Goal: Information Seeking & Learning: Learn about a topic

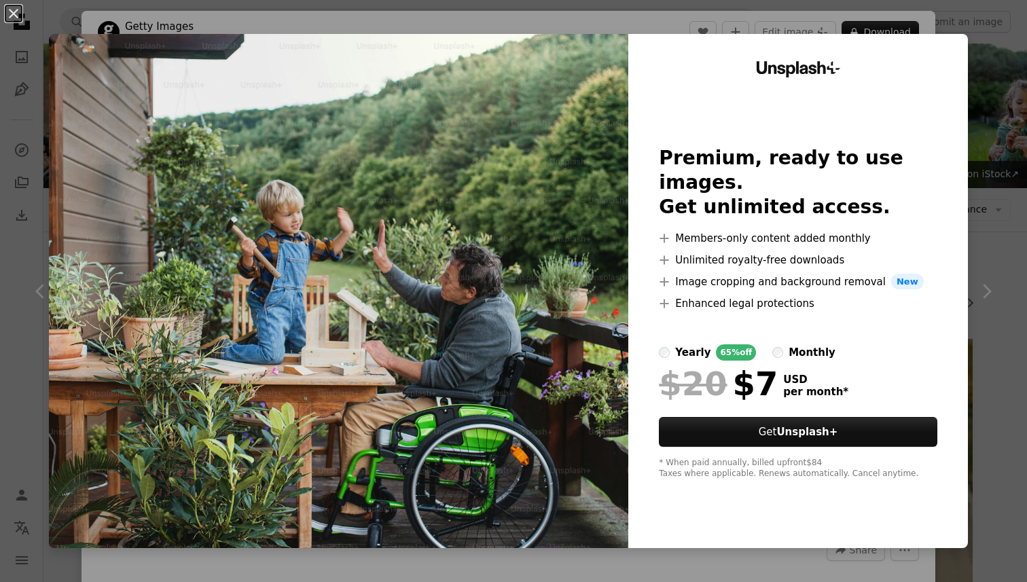
scroll to position [2403, 0]
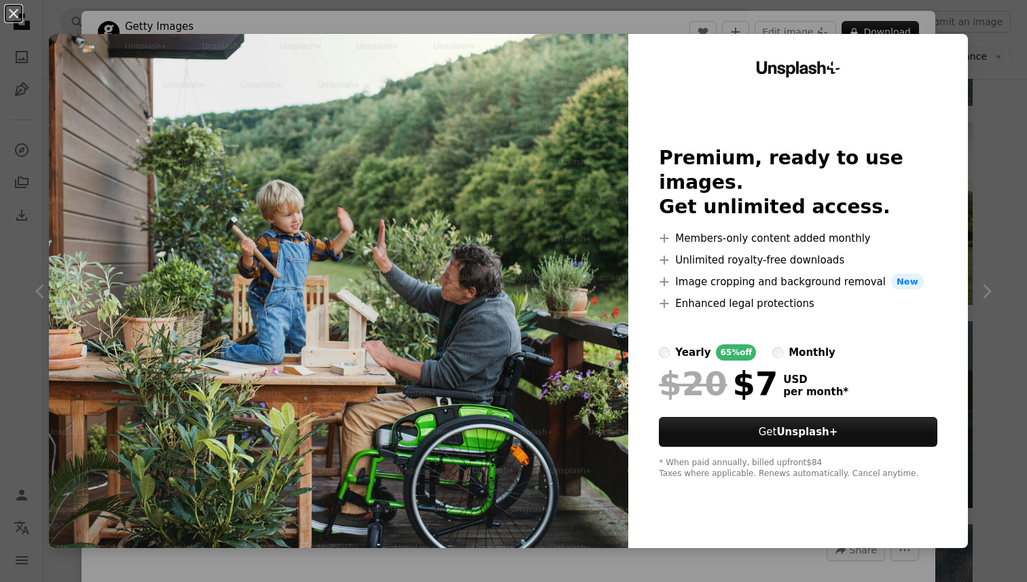
click at [1027, 270] on div "An X shape Unsplash+ Premium, ready to use images. Get unlimited access. A plus…" at bounding box center [513, 291] width 1027 height 582
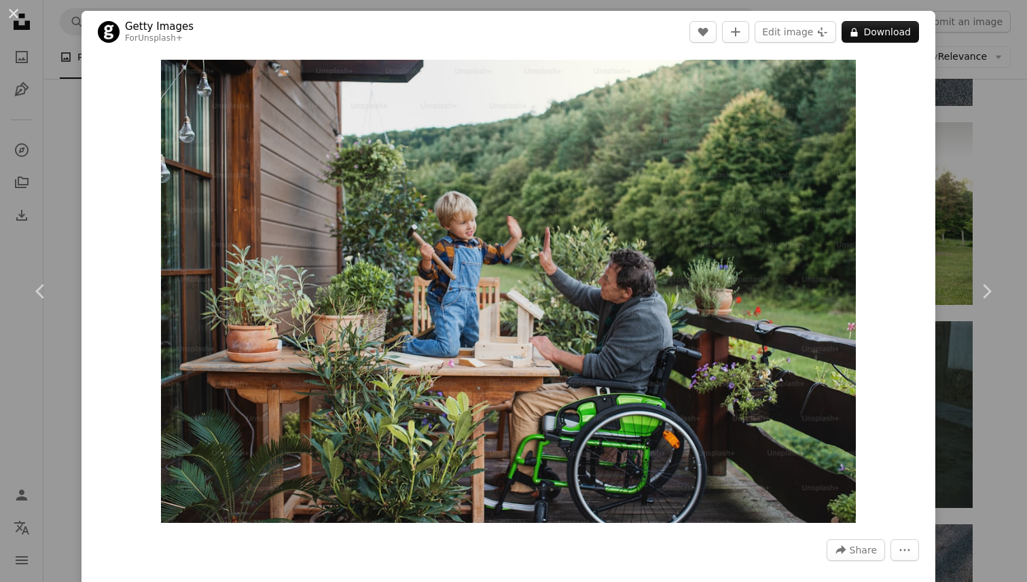
click at [48, 213] on div "An X shape Chevron left Chevron right Getty Images For Unsplash+ A heart A plus…" at bounding box center [513, 291] width 1027 height 582
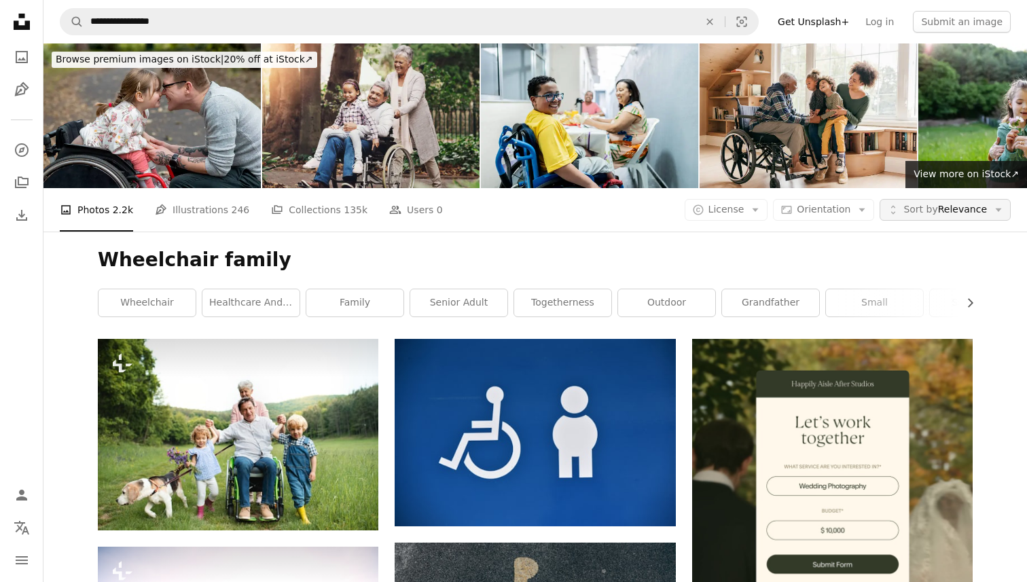
click at [925, 209] on span "Sort by" at bounding box center [921, 209] width 34 height 11
click at [937, 306] on link "Newest" at bounding box center [943, 294] width 111 height 24
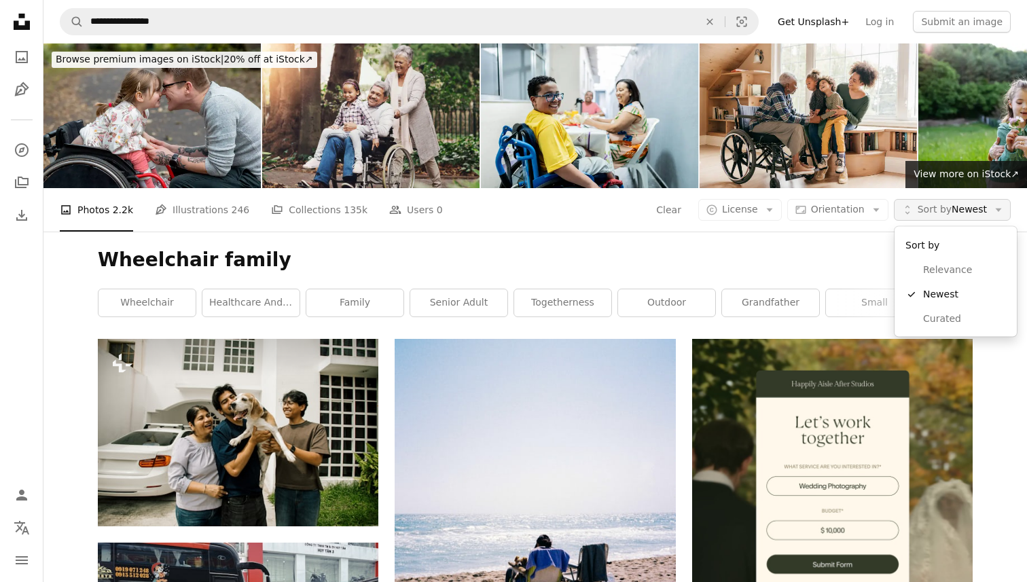
click at [925, 208] on span "Sort by" at bounding box center [935, 209] width 34 height 11
click at [958, 269] on span "Relevance" at bounding box center [964, 271] width 83 height 14
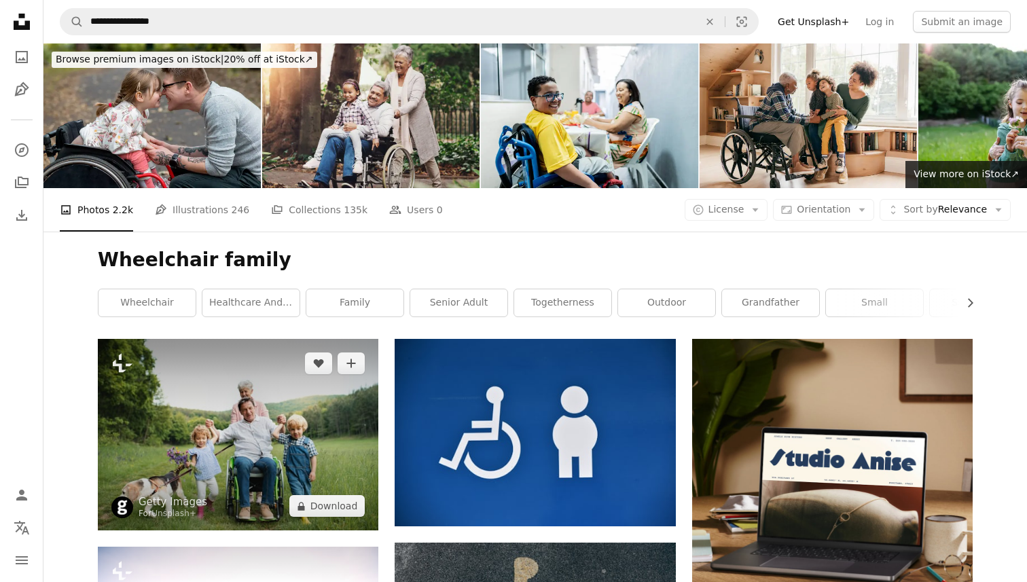
click at [217, 472] on img at bounding box center [238, 435] width 281 height 192
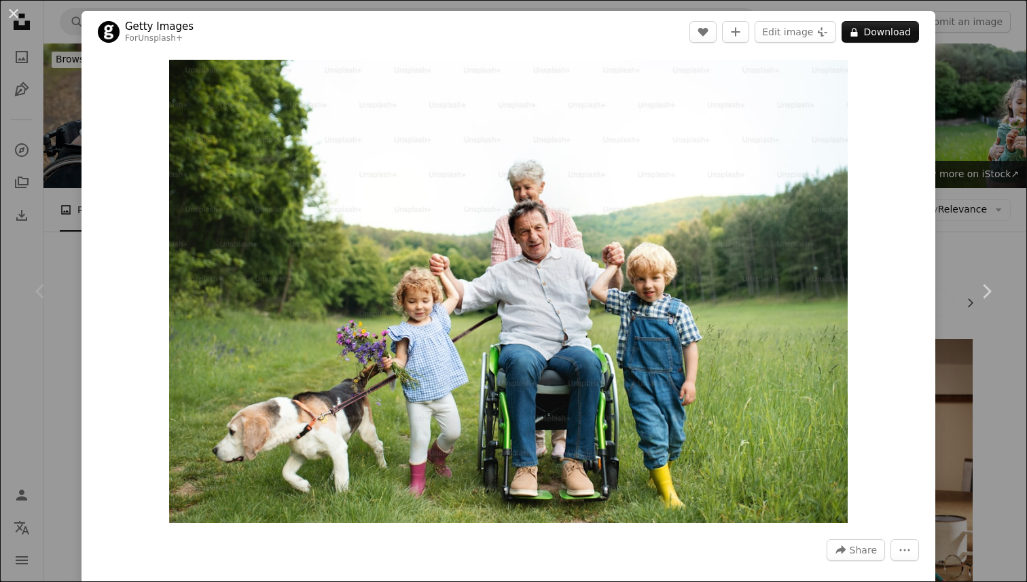
click at [924, 45] on header "Getty Images For Unsplash+ A heart A plus sign Edit image Plus sign for Unsplas…" at bounding box center [509, 32] width 854 height 42
click at [903, 32] on button "A lock Download" at bounding box center [880, 32] width 77 height 22
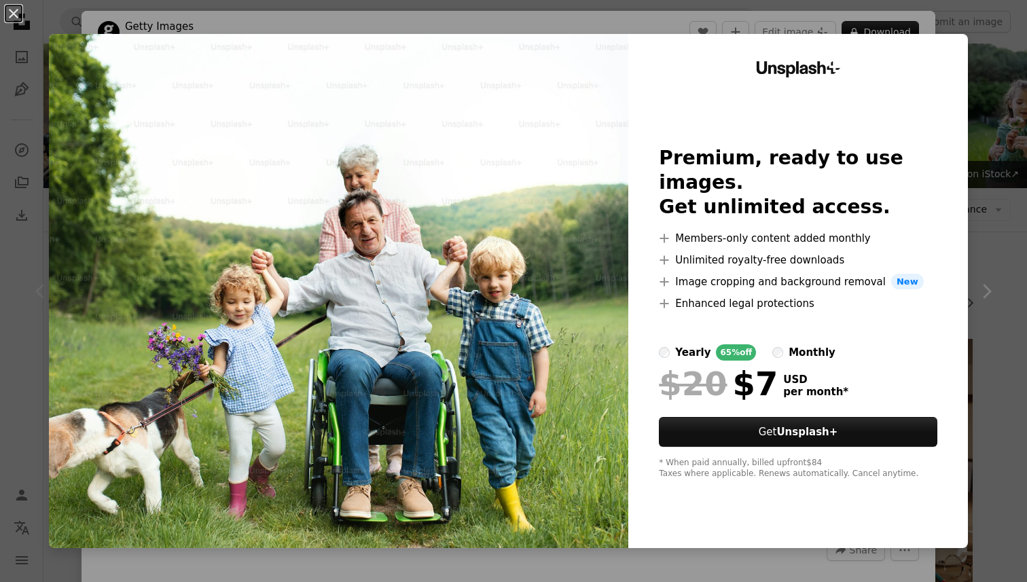
click at [1025, 111] on div "An X shape Unsplash+ Premium, ready to use images. Get unlimited access. A plus…" at bounding box center [513, 291] width 1027 height 582
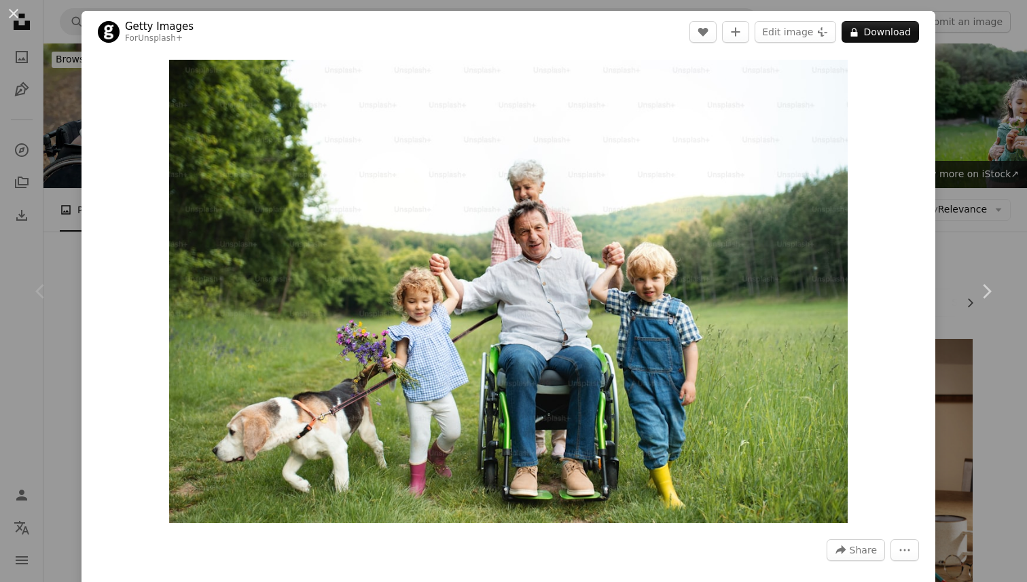
click at [67, 67] on div "An X shape Chevron left Chevron right Getty Images For Unsplash+ A heart A plus…" at bounding box center [513, 291] width 1027 height 582
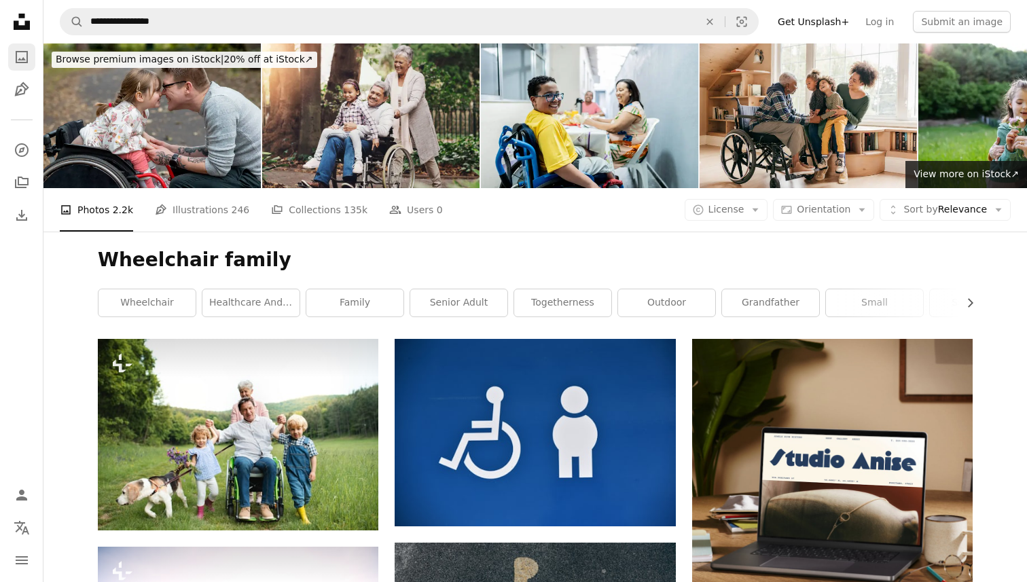
click at [14, 55] on icon "A photo" at bounding box center [22, 57] width 16 height 16
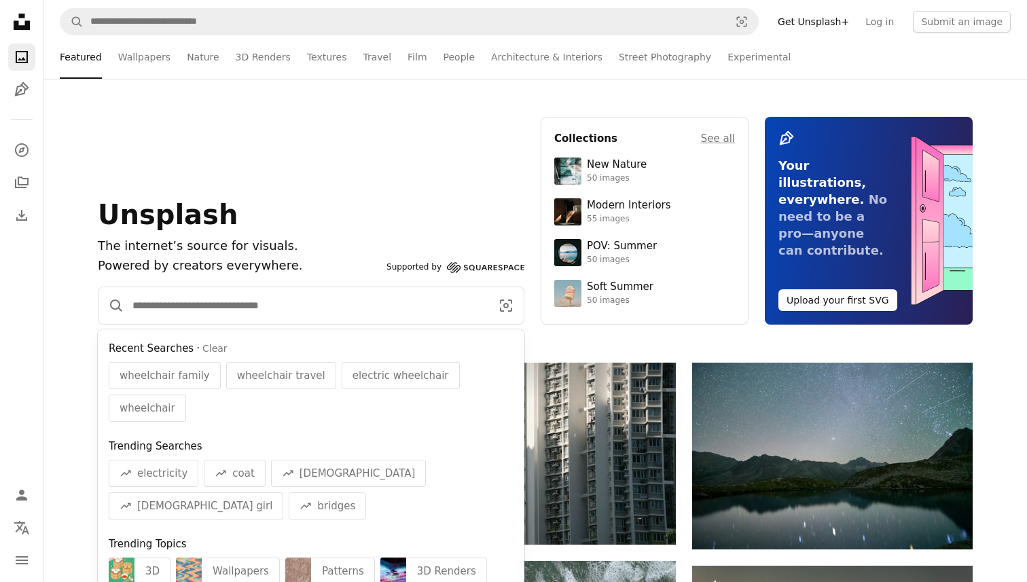
click at [247, 318] on input "Find visuals sitewide" at bounding box center [306, 305] width 364 height 37
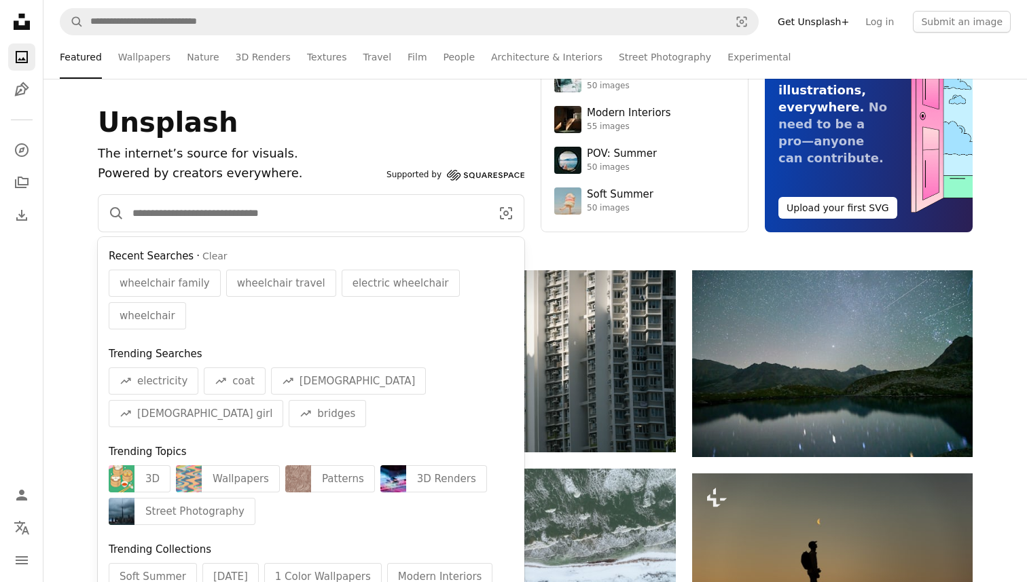
scroll to position [95, 0]
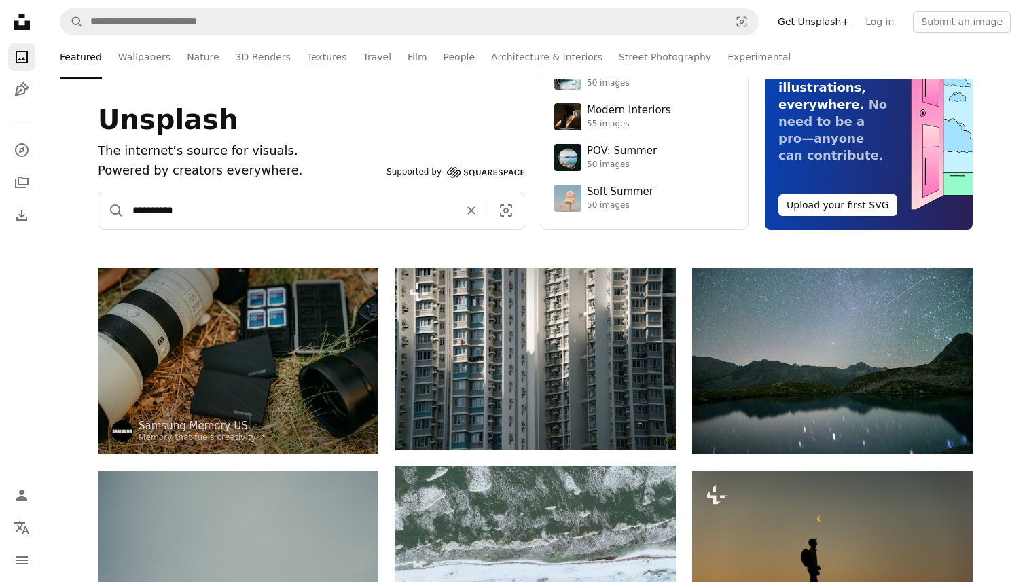
type input "**********"
click button "A magnifying glass" at bounding box center [112, 210] width 26 height 37
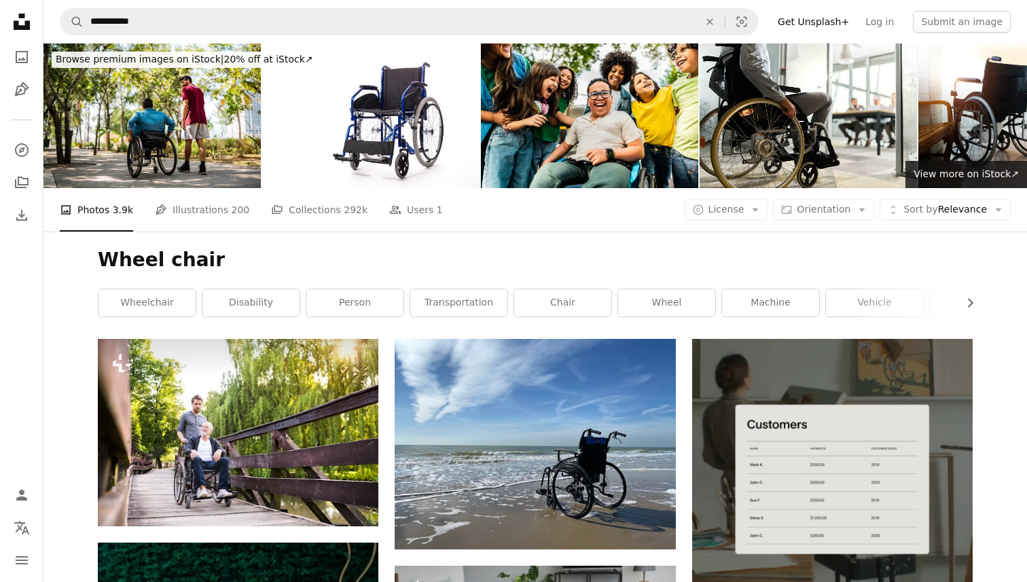
click at [190, 260] on h1 "Wheel chair" at bounding box center [535, 260] width 875 height 24
click at [156, 307] on link "wheelchair" at bounding box center [147, 302] width 97 height 27
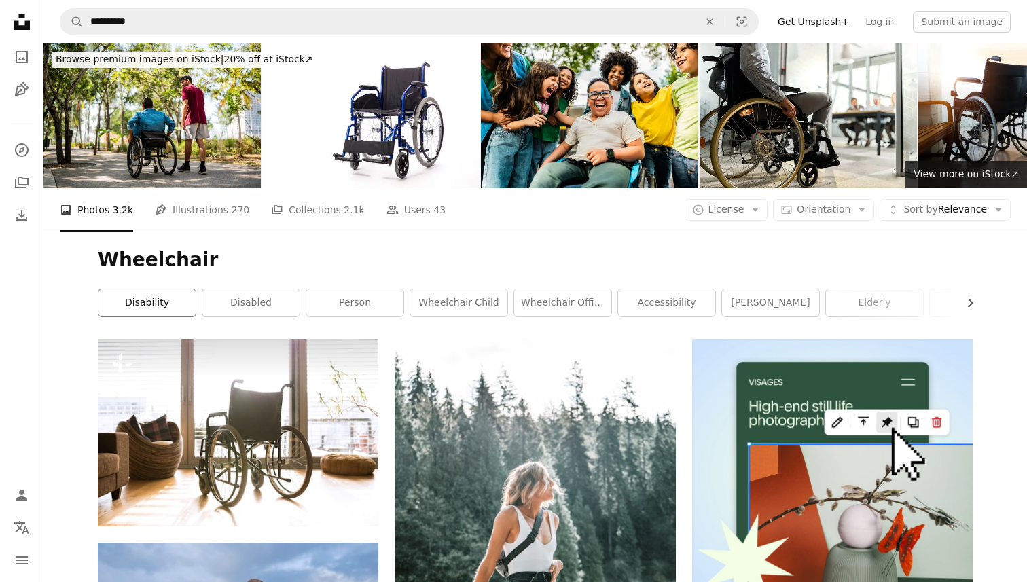
click at [156, 307] on link "disability" at bounding box center [147, 302] width 97 height 27
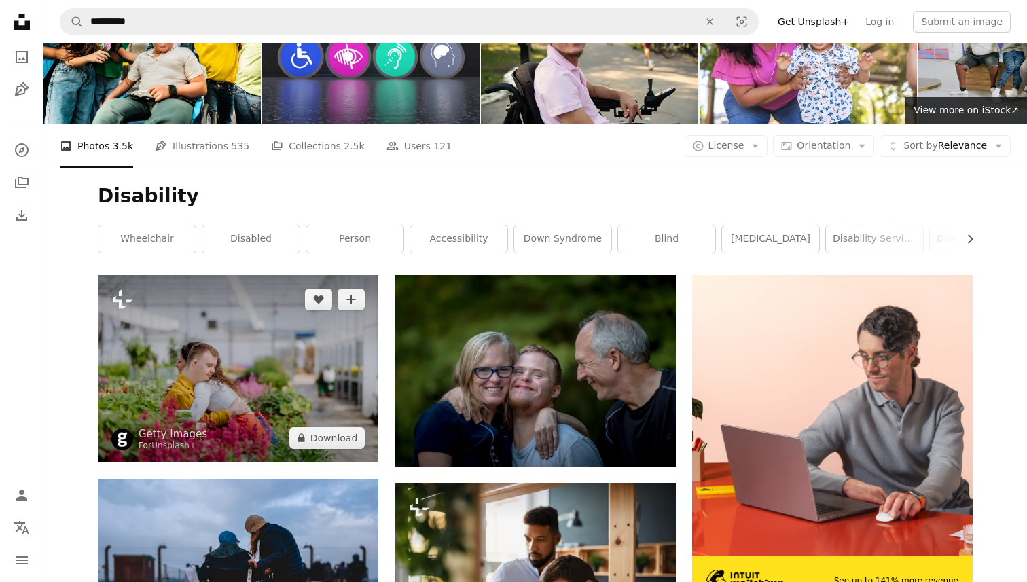
scroll to position [63, 0]
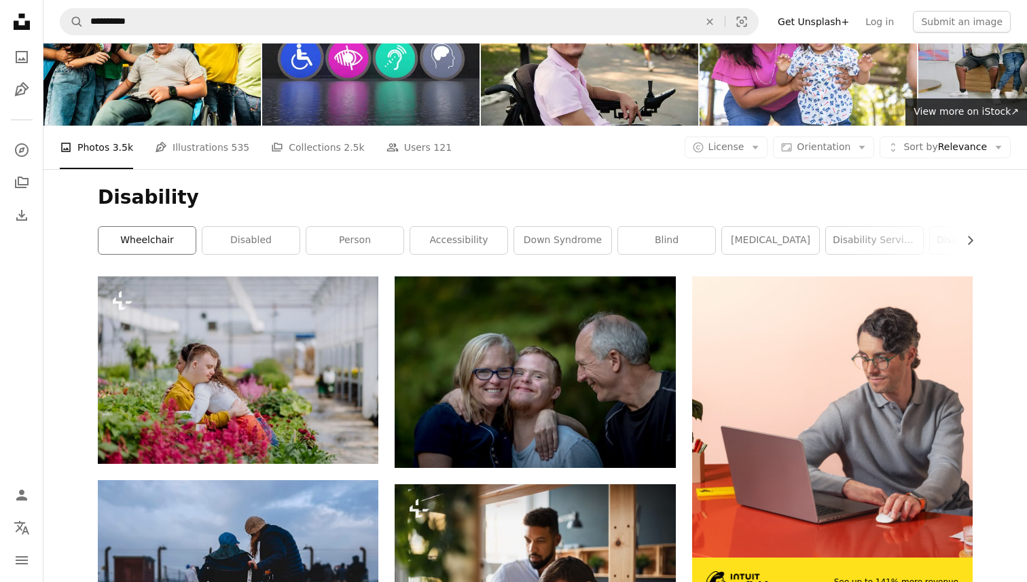
click at [169, 239] on link "wheelchair" at bounding box center [147, 240] width 97 height 27
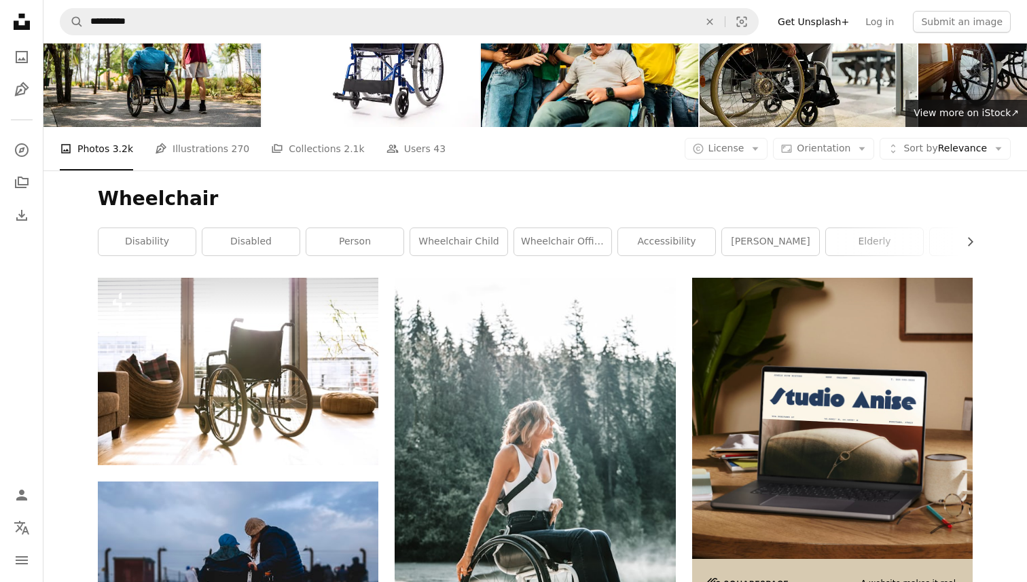
scroll to position [56, 0]
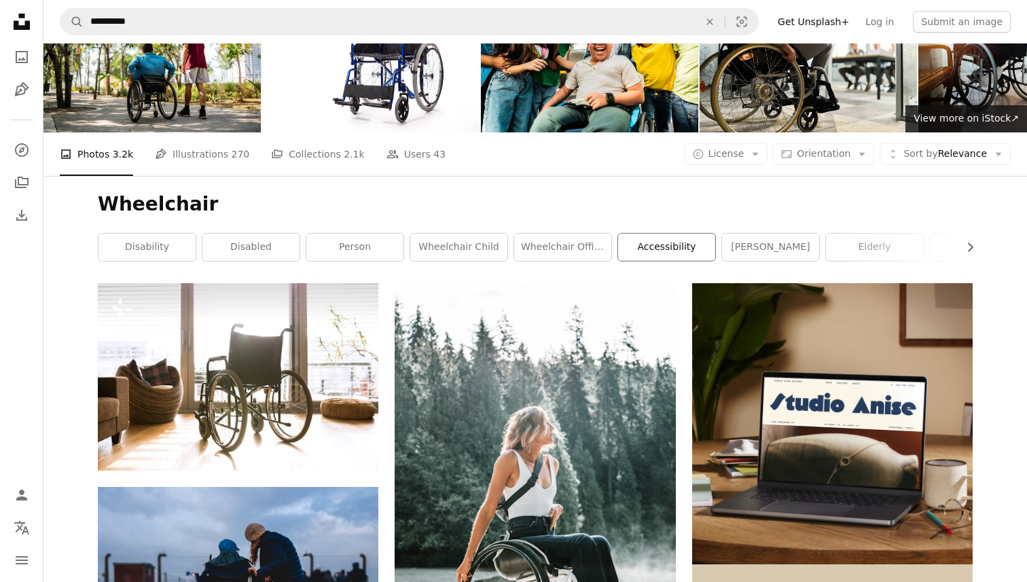
click at [668, 244] on link "accessibility" at bounding box center [666, 247] width 97 height 27
